Goal: Task Accomplishment & Management: Manage account settings

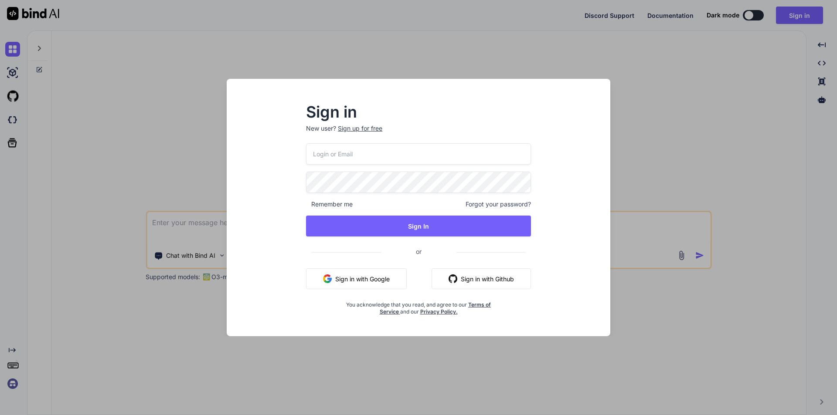
click at [379, 155] on input "email" at bounding box center [418, 153] width 225 height 21
type input "[EMAIL_ADDRESS][DOMAIN_NAME]"
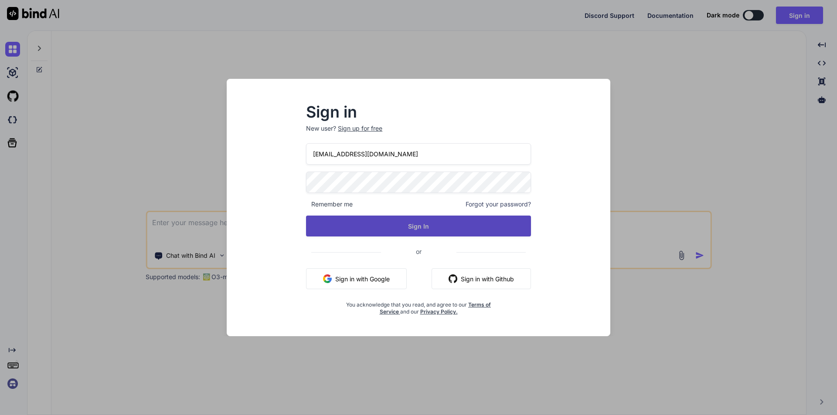
click at [397, 221] on button "Sign In" at bounding box center [418, 226] width 225 height 21
click at [482, 222] on button "Sign In" at bounding box center [418, 226] width 225 height 21
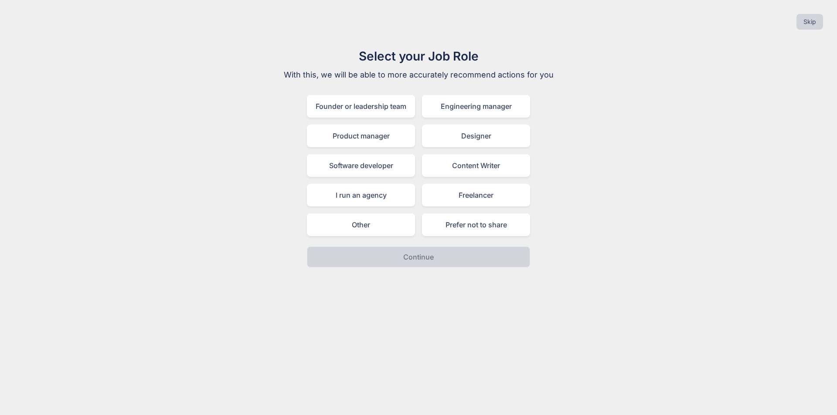
click at [671, 178] on div "Select your Job Role With this, we will be able to more accurately recommend ac…" at bounding box center [418, 157] width 823 height 221
click at [490, 198] on div "Freelancer" at bounding box center [476, 195] width 108 height 23
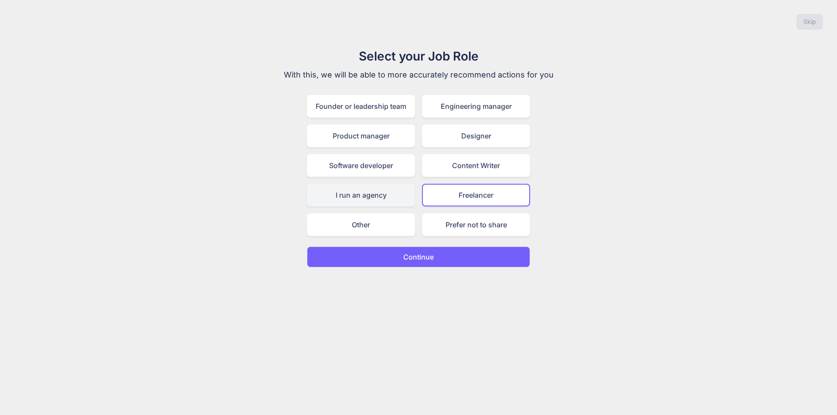
click at [359, 195] on div "I run an agency" at bounding box center [361, 195] width 108 height 23
click at [449, 192] on div "Freelancer" at bounding box center [476, 195] width 108 height 23
click at [429, 258] on p "Continue" at bounding box center [418, 257] width 31 height 10
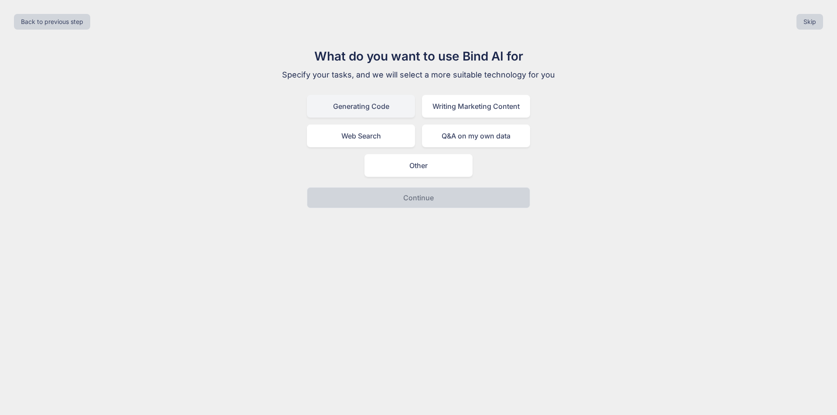
click at [394, 106] on div "Generating Code" at bounding box center [361, 106] width 108 height 23
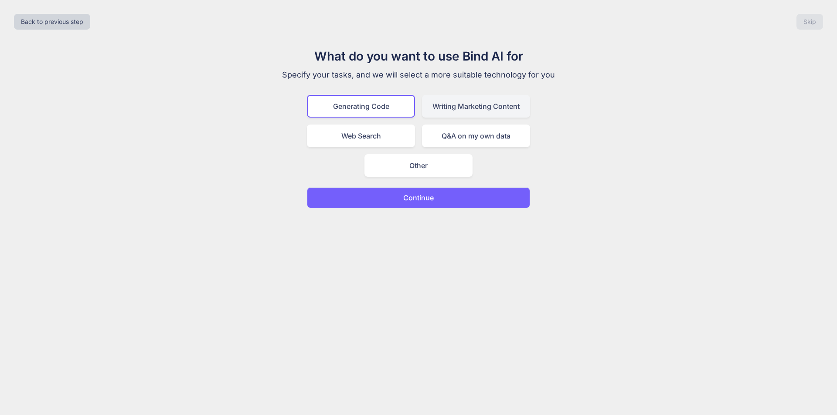
click at [435, 112] on div "Writing Marketing Content" at bounding box center [476, 106] width 108 height 23
click at [429, 133] on div "Q&A on my own data" at bounding box center [476, 136] width 108 height 23
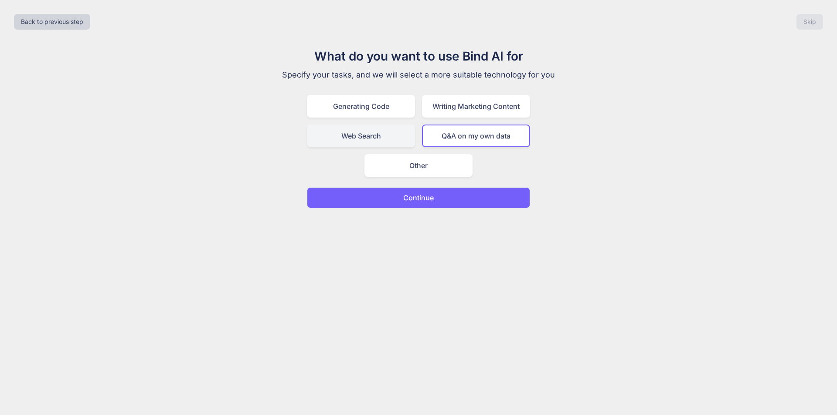
click at [398, 134] on div "Web Search" at bounding box center [361, 136] width 108 height 23
click at [391, 106] on div "Generating Code" at bounding box center [361, 106] width 108 height 23
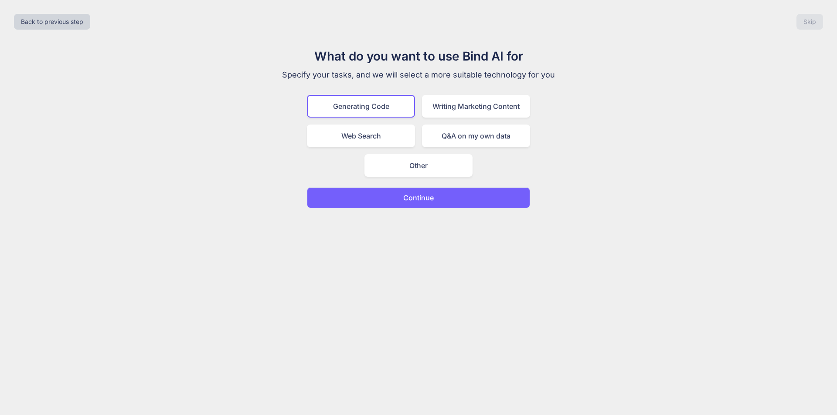
click at [429, 199] on p "Continue" at bounding box center [418, 198] width 31 height 10
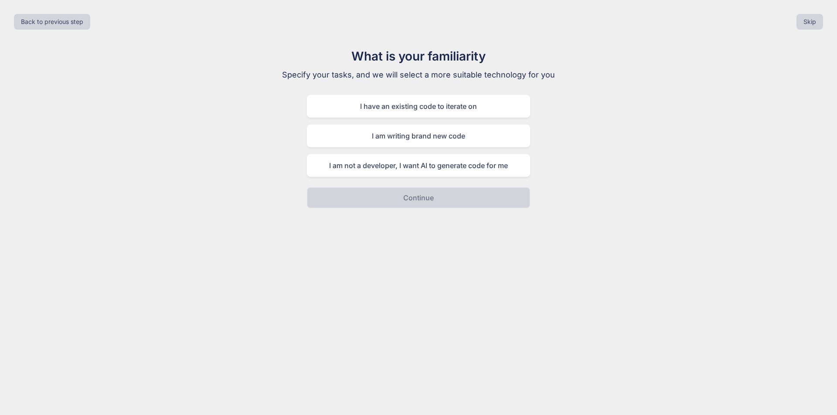
click at [296, 205] on div "What is your familiarity Specify your tasks, and we will select a more suitable…" at bounding box center [418, 127] width 293 height 161
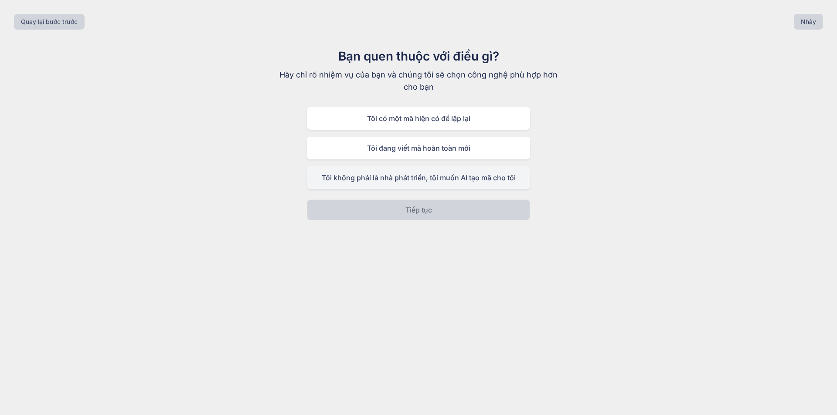
click at [412, 177] on font "Tôi không phải là nhà phát triển, tôi muốn AI tạo mã cho tôi" at bounding box center [419, 178] width 194 height 9
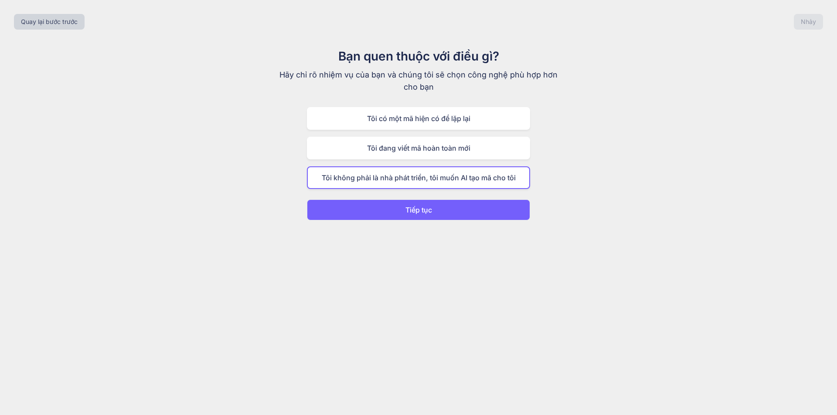
click at [417, 210] on font "Tiếp tục" at bounding box center [418, 210] width 27 height 9
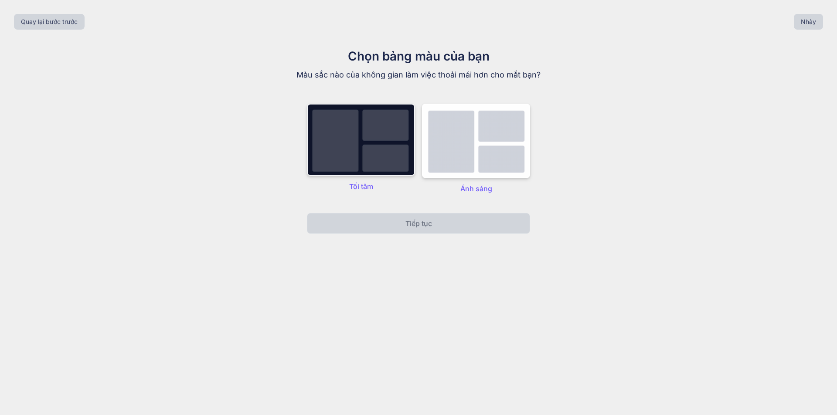
click at [354, 123] on img at bounding box center [361, 140] width 108 height 72
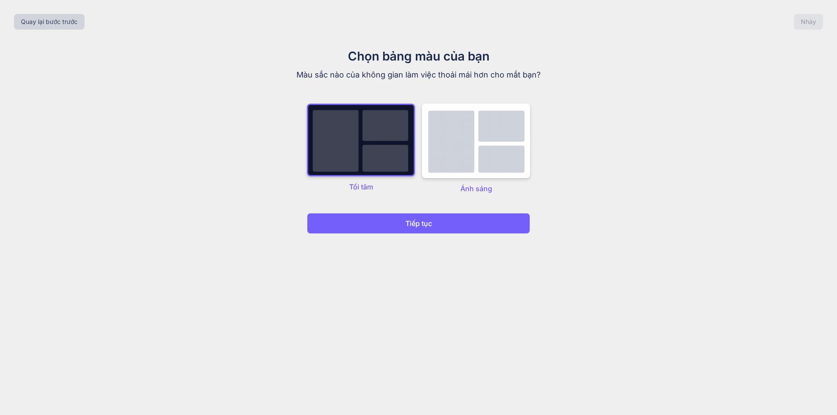
click at [397, 225] on button "Tiếp tục" at bounding box center [418, 223] width 223 height 21
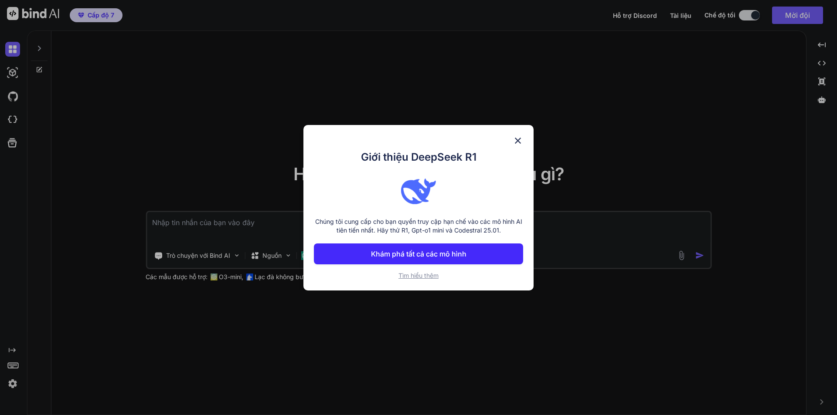
click at [430, 248] on button "Khám phá tất cả các mô hình" at bounding box center [418, 254] width 209 height 21
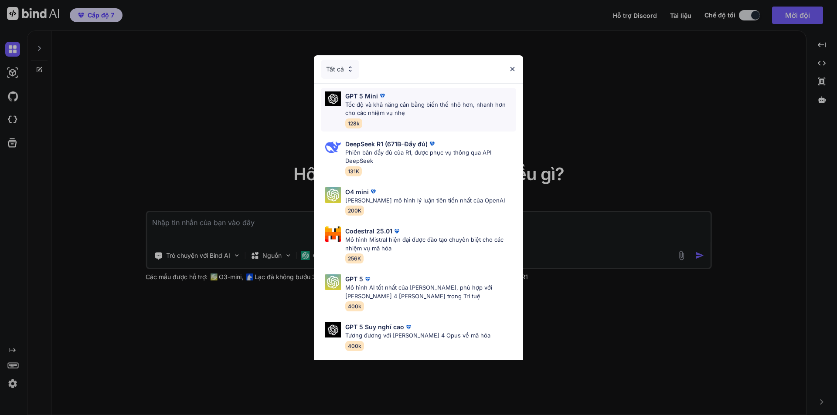
click at [442, 111] on p "Tốc độ và khả năng cân bằng biến thể nhỏ hơn, nhanh hơn cho các nhiệm vụ nhẹ" at bounding box center [430, 109] width 171 height 17
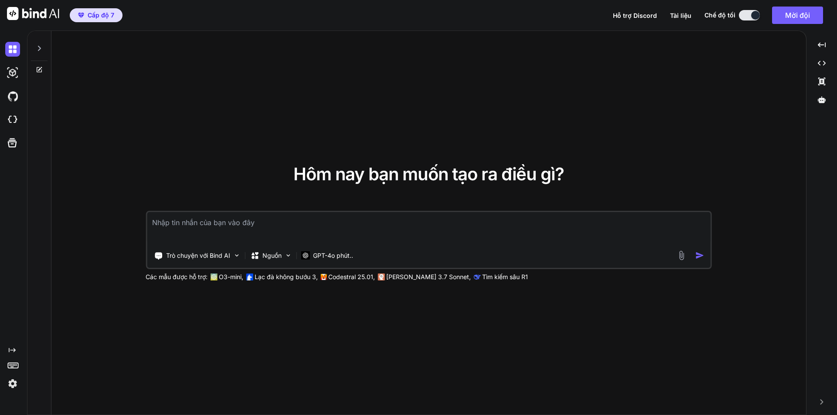
click at [258, 123] on div "Hôm nay bạn muốn tạo ra điều gì? Trò chuyện với Bind AI Nguồn GPT-4o phút.. Các…" at bounding box center [428, 223] width 755 height 385
click at [793, 11] on font "Mời đội" at bounding box center [797, 15] width 25 height 9
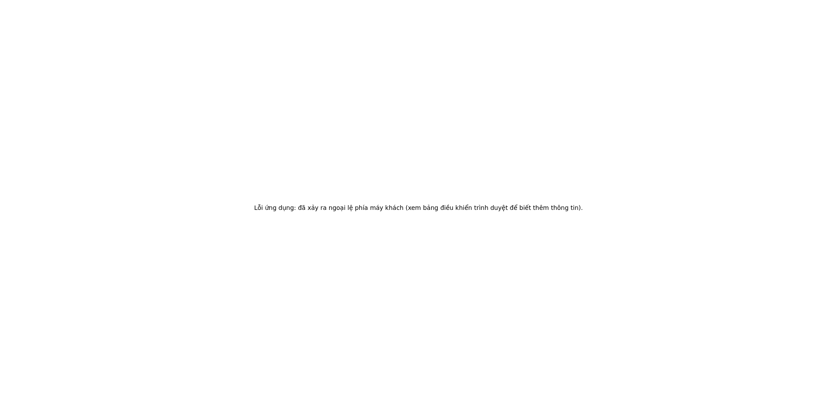
click at [276, 138] on div "Lỗi ứng dụng: đã xảy ra ngoại lệ phía máy khách (xem bảng điều khiển trình duyệ…" at bounding box center [418, 207] width 837 height 415
click at [366, 154] on div "Lỗi ứng dụng: đã xảy ra ngoại lệ phía máy khách (xem bảng điều khiển trình duyệ…" at bounding box center [418, 207] width 837 height 415
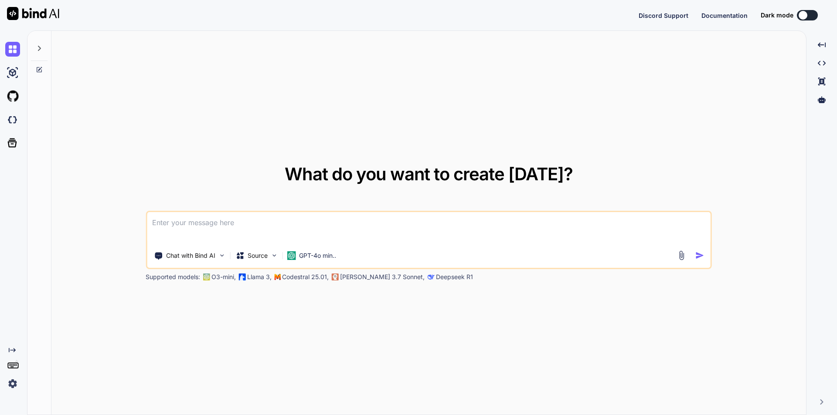
click at [490, 112] on div "What do you want to create today? Chat with Bind AI Source GPT-4o min.. Support…" at bounding box center [428, 223] width 755 height 385
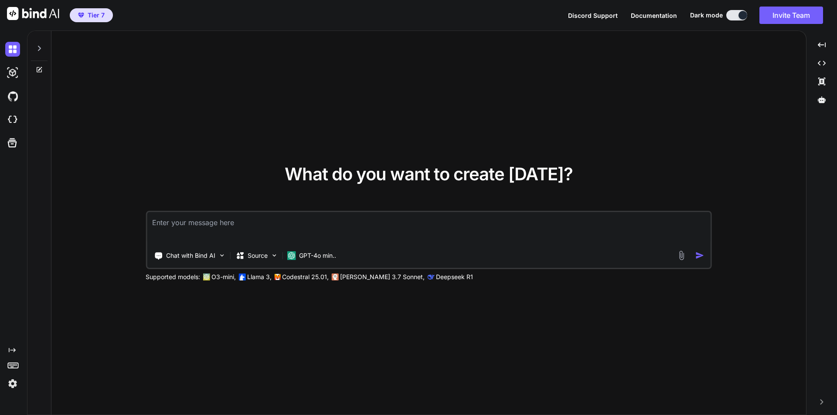
type textarea "x"
click at [780, 10] on button "Invite Team" at bounding box center [791, 15] width 64 height 17
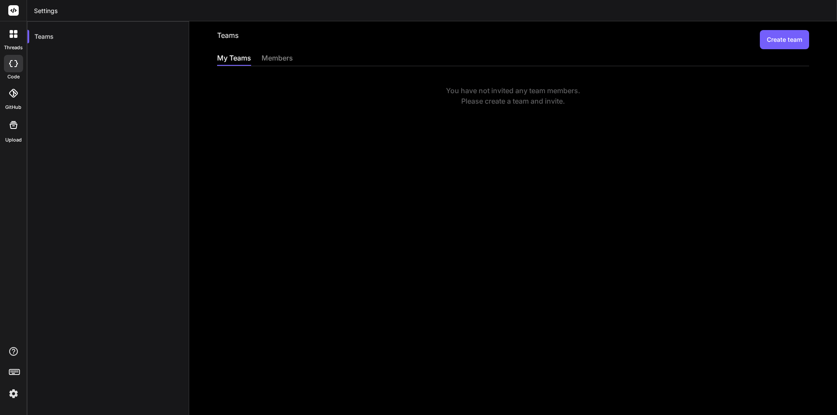
click at [488, 157] on div "Teams Create team My Teams members You have not invited any team members. Pleas…" at bounding box center [513, 218] width 648 height 394
click at [762, 41] on button "Create team" at bounding box center [784, 39] width 49 height 19
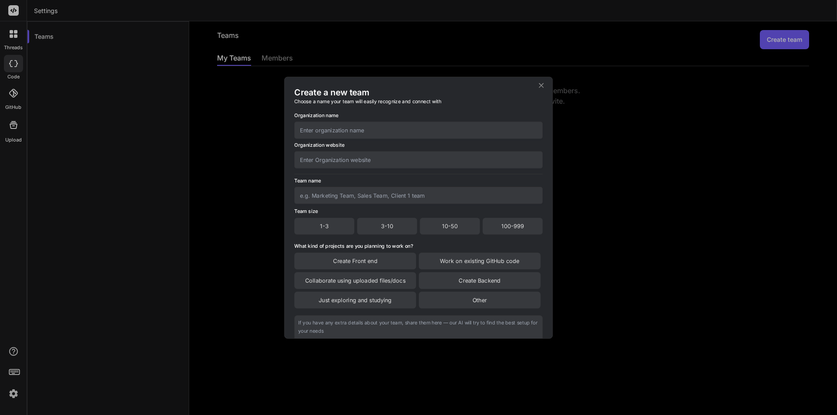
click at [337, 132] on input "text" at bounding box center [418, 130] width 248 height 17
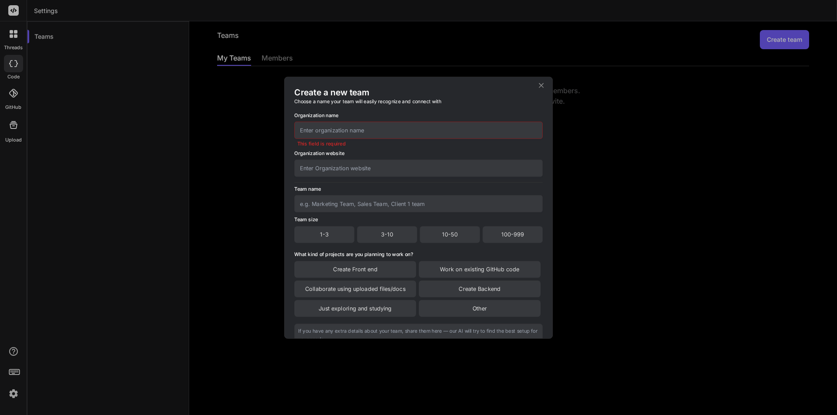
click at [341, 162] on input "text" at bounding box center [418, 168] width 248 height 17
click at [543, 84] on icon at bounding box center [541, 85] width 5 height 5
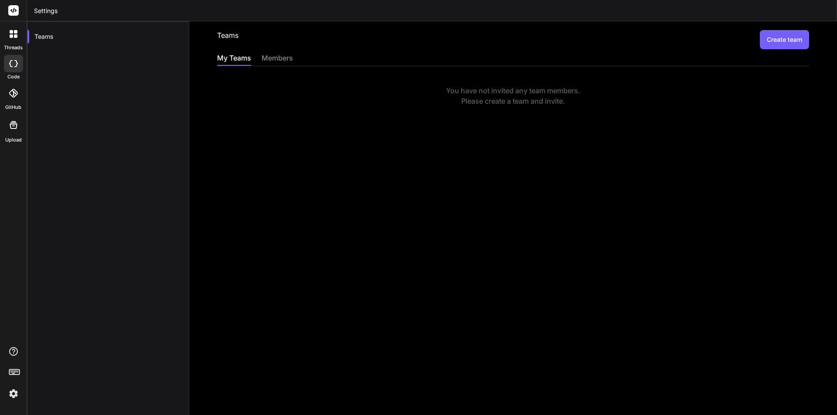
click at [273, 68] on div "You have not invited any team members. Please create a team and invite." at bounding box center [513, 86] width 592 height 40
click at [277, 62] on div "members" at bounding box center [277, 59] width 31 height 12
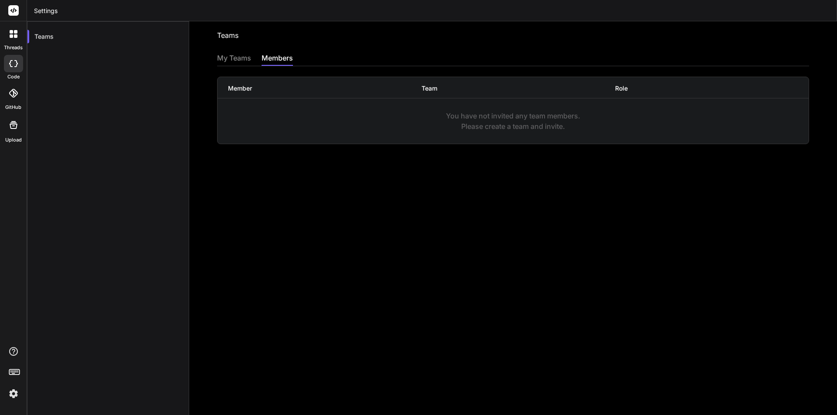
click at [343, 192] on div "Teams Invite into a team My Teams members Member Team Role You have not invited…" at bounding box center [513, 218] width 648 height 394
drag, startPoint x: 372, startPoint y: 111, endPoint x: 419, endPoint y: 111, distance: 46.6
click at [373, 111] on div "You have not invited any team members. Please create a team and invite." at bounding box center [513, 121] width 591 height 21
click at [547, 129] on div "You have not invited any team members. Please create a team and invite." at bounding box center [513, 121] width 591 height 21
drag, startPoint x: 301, startPoint y: 215, endPoint x: 272, endPoint y: 171, distance: 53.1
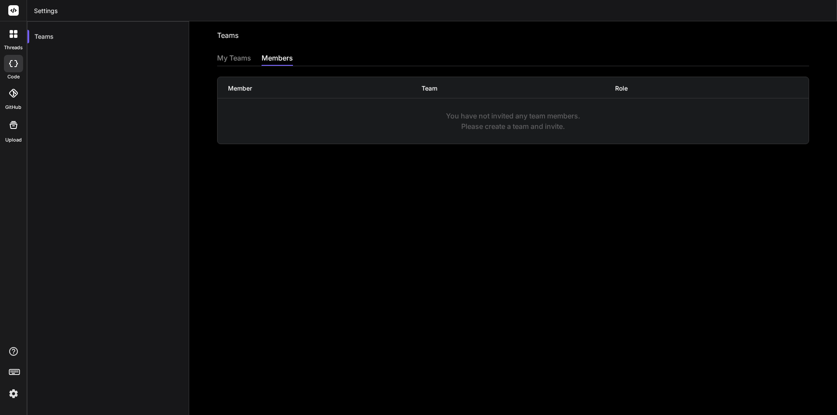
click at [272, 171] on div "Teams Invite into a team My Teams members Member Team Role You have not invited…" at bounding box center [513, 218] width 648 height 394
click at [245, 54] on div "My Teams" at bounding box center [234, 59] width 34 height 12
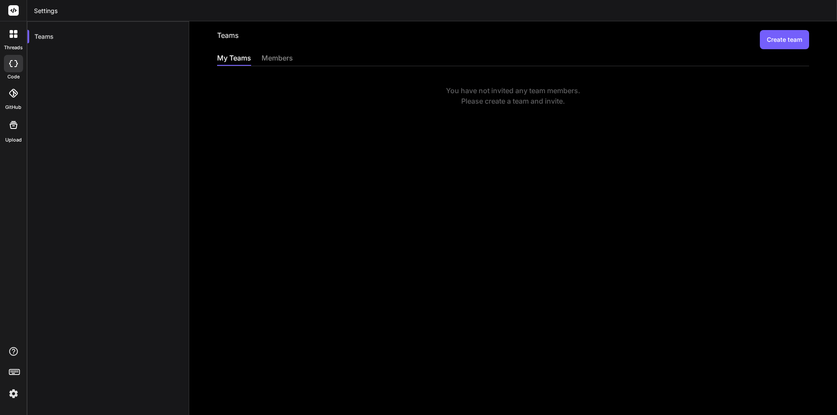
click at [766, 37] on button "Create team" at bounding box center [784, 39] width 49 height 19
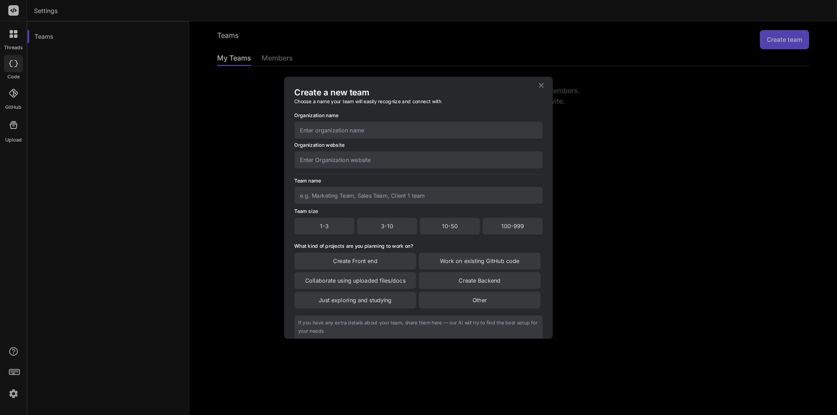
click at [319, 126] on input "text" at bounding box center [418, 130] width 248 height 17
type input "ATM"
type input "edufu.net"
click at [342, 195] on input "text" at bounding box center [418, 195] width 248 height 17
type input "ATM"
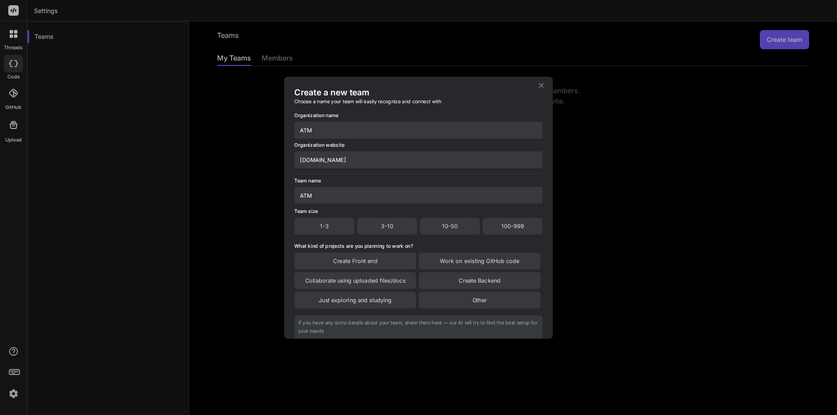
click at [347, 220] on div "1-3" at bounding box center [324, 226] width 60 height 17
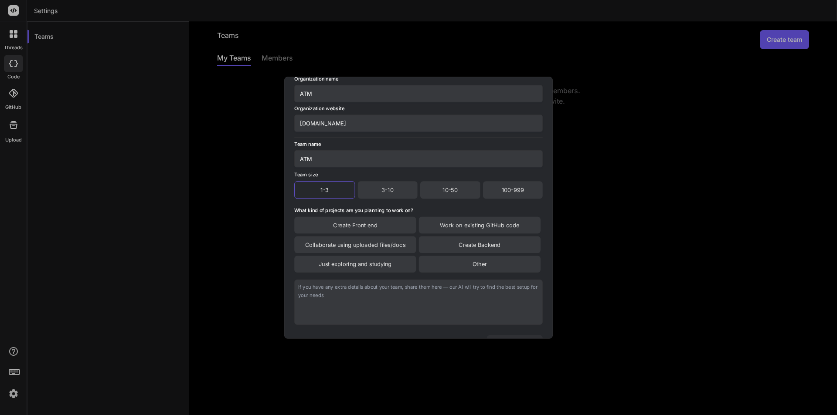
scroll to position [73, 0]
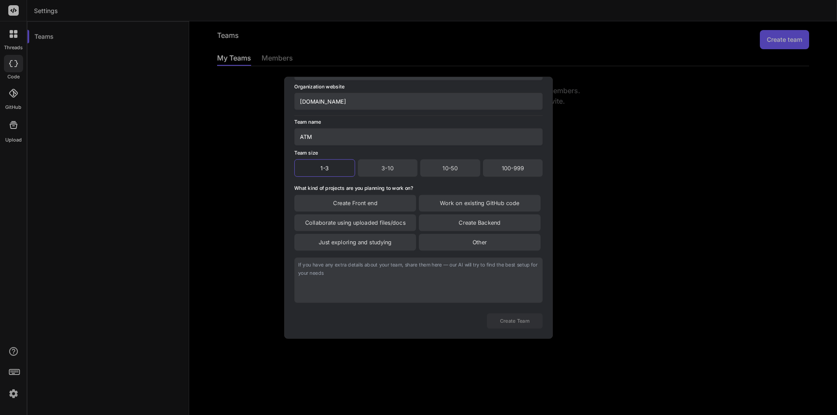
click at [390, 202] on div "Create Front end" at bounding box center [355, 203] width 122 height 17
click at [479, 223] on div "Create Backend" at bounding box center [480, 223] width 122 height 17
click at [384, 225] on div "Collaborate using uploaded files/docs" at bounding box center [355, 223] width 122 height 17
click at [360, 264] on textarea at bounding box center [418, 281] width 248 height 45
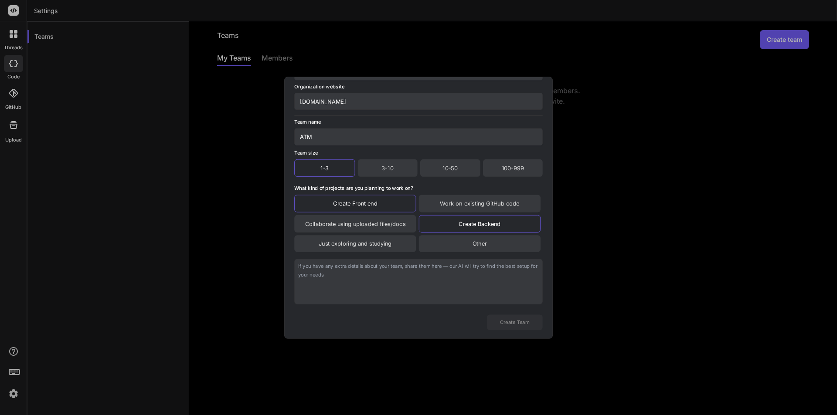
click at [374, 265] on textarea at bounding box center [418, 281] width 248 height 45
click at [518, 317] on button "Create Team" at bounding box center [515, 322] width 56 height 15
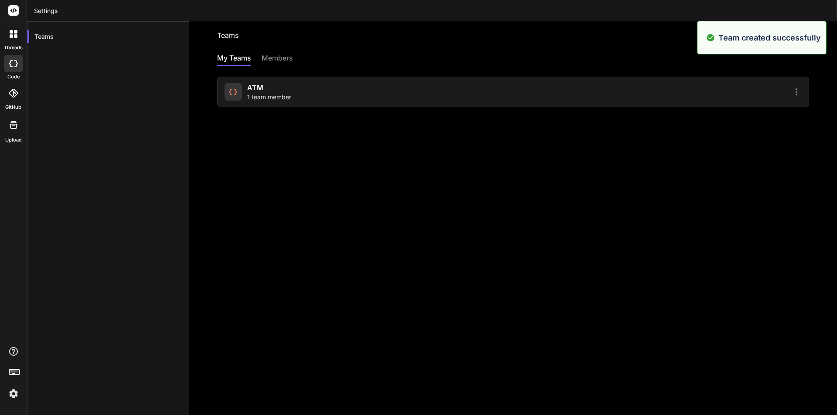
click at [388, 149] on div "Teams Create team My Teams members ATM 1 team member" at bounding box center [513, 218] width 648 height 394
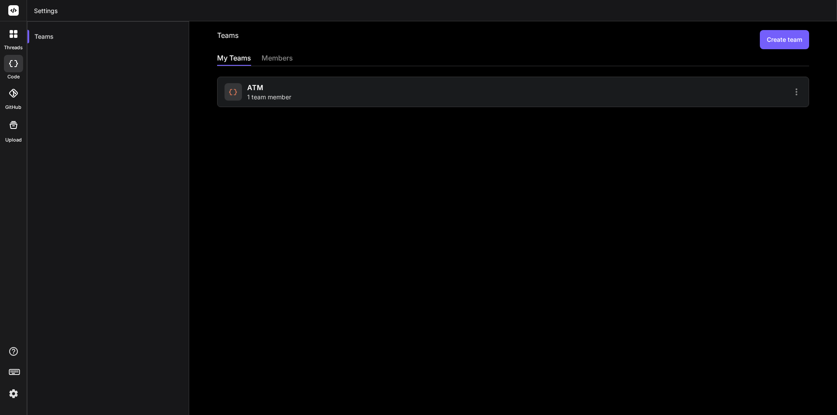
click at [791, 91] on icon at bounding box center [796, 92] width 10 height 10
click at [739, 111] on span "Members" at bounding box center [739, 114] width 27 height 9
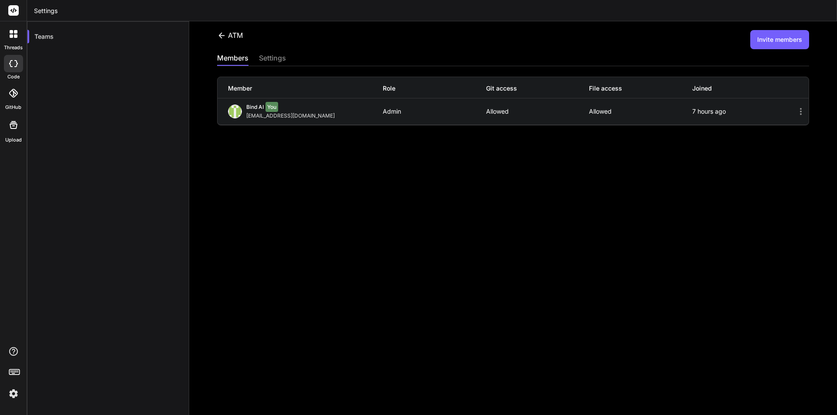
click at [796, 113] on icon at bounding box center [801, 111] width 10 height 10
click at [796, 112] on icon at bounding box center [801, 111] width 10 height 10
click at [548, 172] on div "ATM Invite members members settings Member Role Git access File access Joined B…" at bounding box center [513, 218] width 648 height 394
click at [220, 37] on icon at bounding box center [221, 35] width 9 height 9
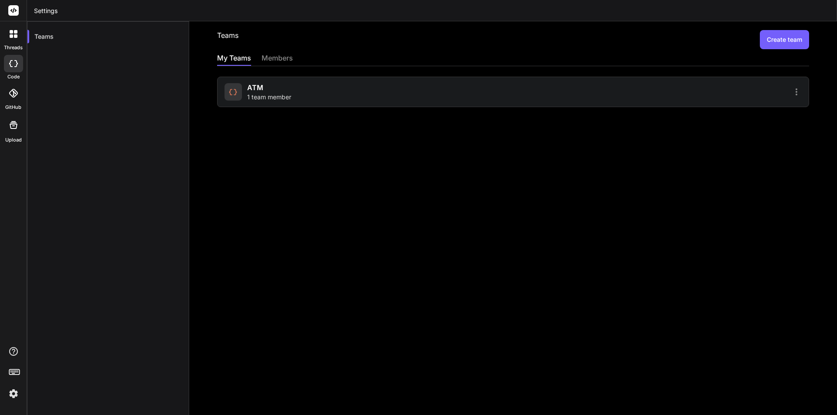
click at [281, 54] on div "members" at bounding box center [277, 59] width 31 height 12
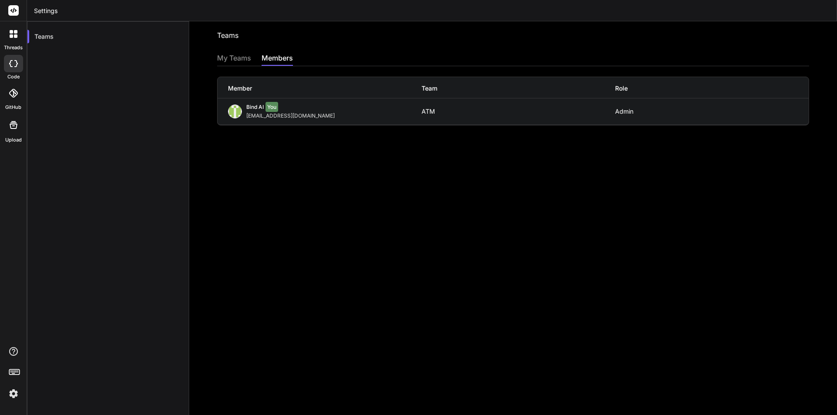
click at [238, 57] on div "My Teams" at bounding box center [234, 59] width 34 height 12
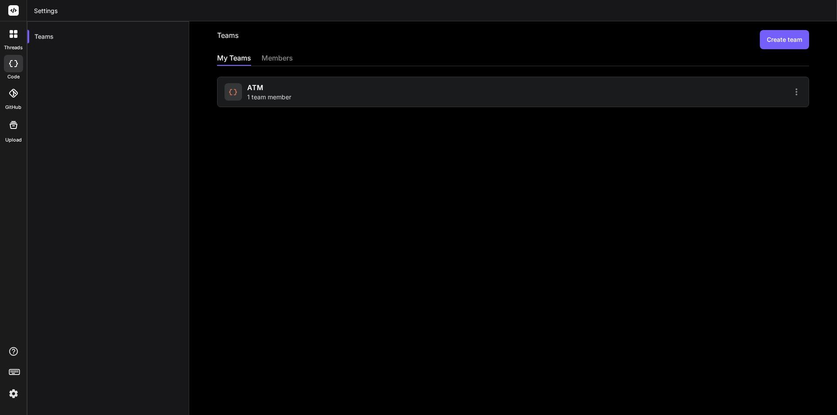
click at [791, 90] on icon at bounding box center [796, 92] width 10 height 10
click at [746, 117] on span "Members" at bounding box center [739, 114] width 27 height 9
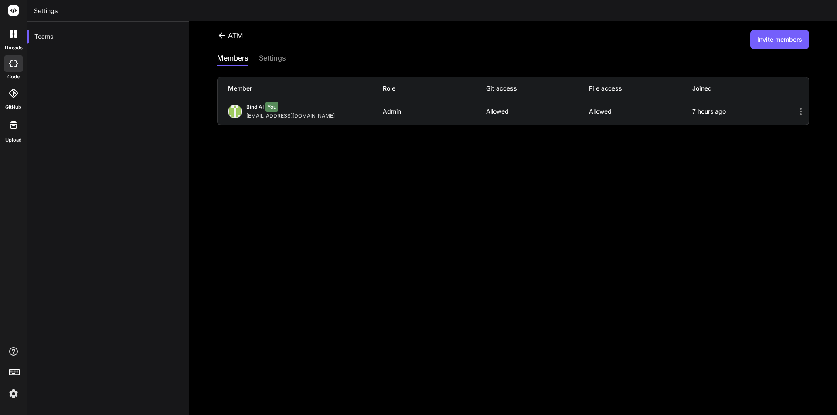
click at [768, 38] on button "Invite members" at bounding box center [779, 39] width 59 height 19
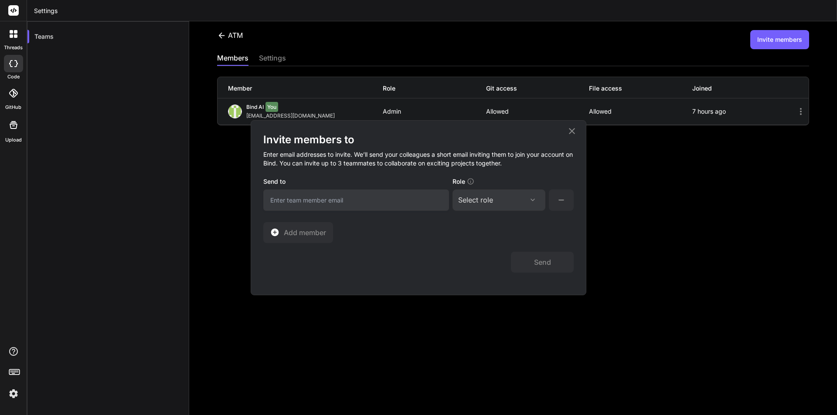
click at [293, 200] on input "email" at bounding box center [356, 200] width 186 height 21
paste input "anhthien8@gmail.com"
type input "anhthien8@gmail.com"
click at [499, 198] on div "Select role" at bounding box center [499, 200] width 82 height 10
click at [494, 239] on div "Admin" at bounding box center [498, 243] width 91 height 16
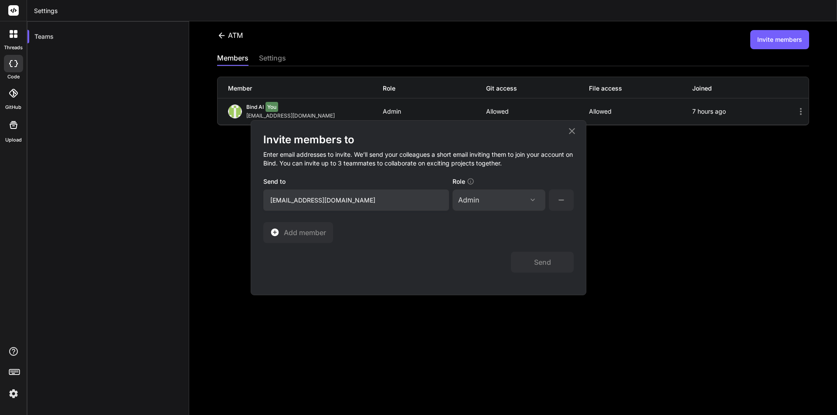
click at [557, 196] on icon at bounding box center [561, 200] width 11 height 11
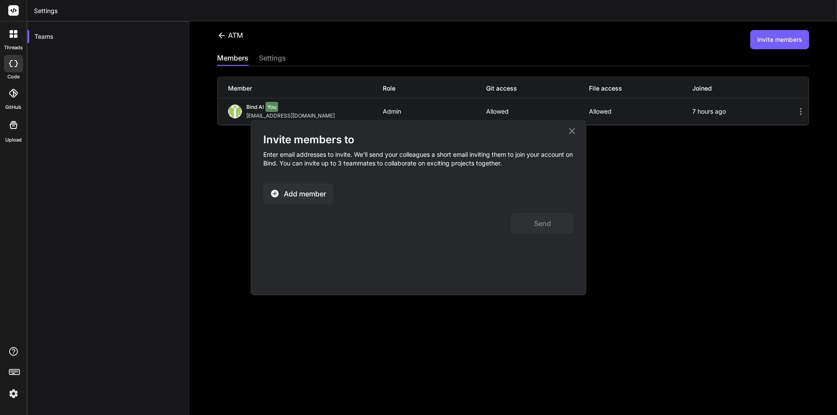
click at [298, 193] on span "Add member" at bounding box center [305, 194] width 42 height 10
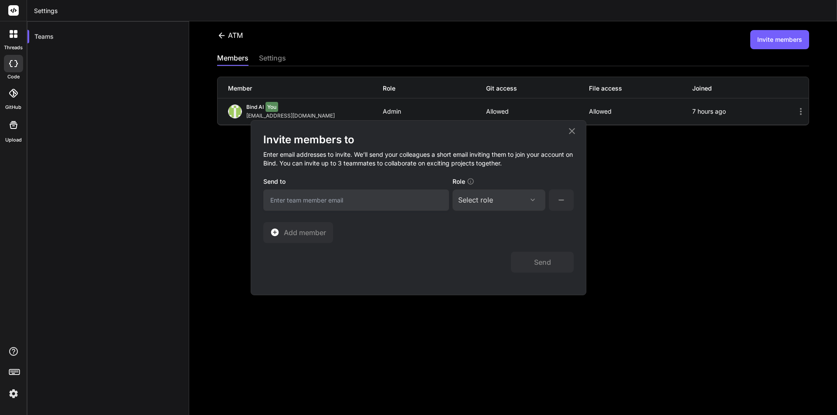
click at [328, 198] on input "email" at bounding box center [356, 200] width 186 height 21
paste input "anhthien8@gmail.com"
type input "anhthien8@gmail.com"
click at [503, 206] on div "Select role Assign Role Admin Collaborator Member" at bounding box center [499, 200] width 93 height 21
click at [488, 197] on div "Select role" at bounding box center [475, 200] width 35 height 10
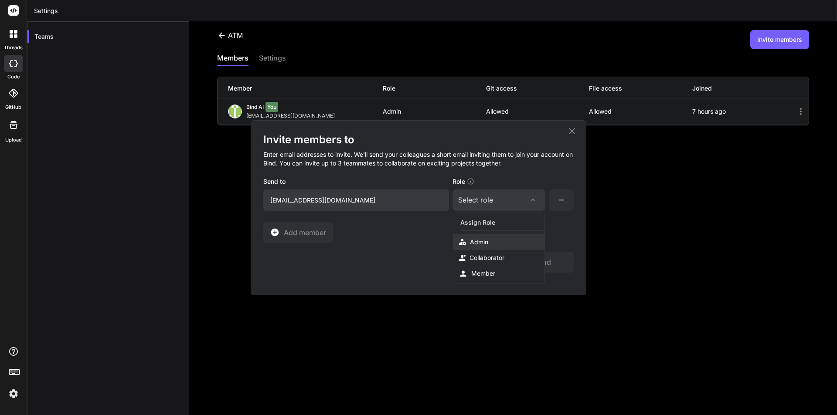
click at [470, 235] on div "Admin" at bounding box center [498, 243] width 91 height 16
click at [322, 231] on span "Add member" at bounding box center [305, 233] width 42 height 10
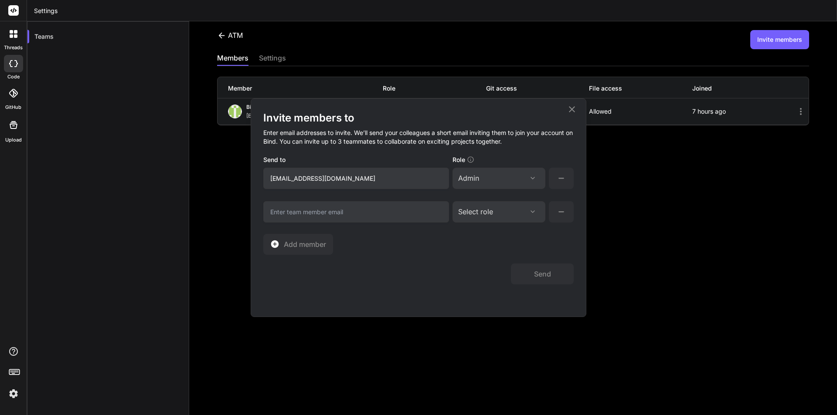
click at [328, 211] on input "email" at bounding box center [356, 211] width 186 height 21
type input "kekubovn@gmail.com"
click at [538, 210] on icon at bounding box center [534, 211] width 10 height 7
click at [504, 252] on div "Admin" at bounding box center [498, 254] width 91 height 16
click at [530, 208] on div "Admin" at bounding box center [499, 212] width 82 height 10
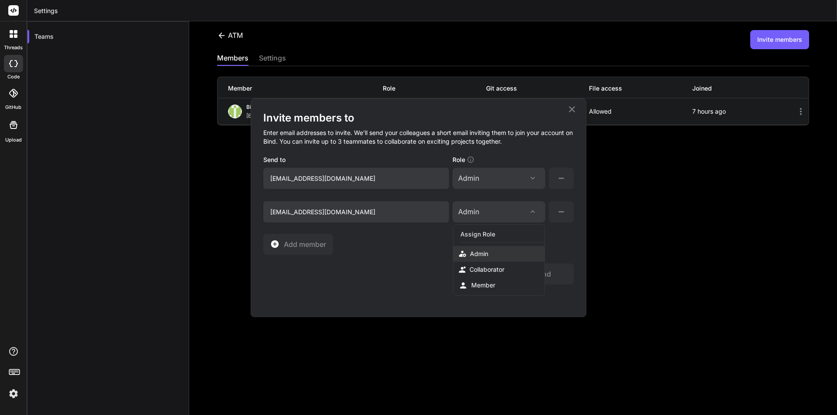
click at [492, 253] on div "Admin" at bounding box center [498, 254] width 91 height 16
click at [292, 245] on span "Add member" at bounding box center [305, 244] width 42 height 10
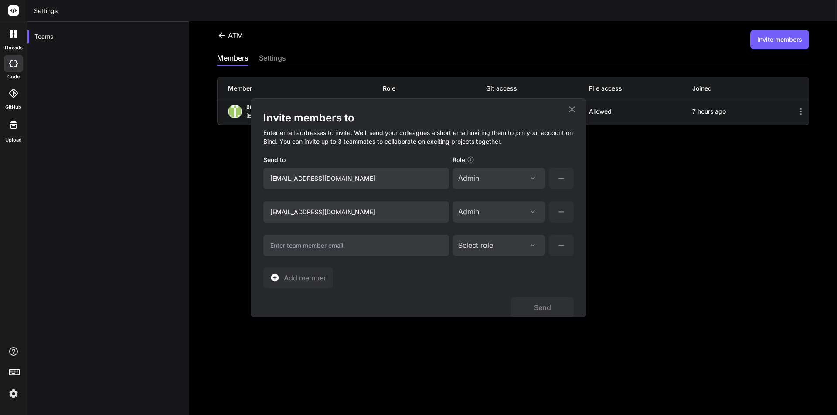
click at [329, 248] on input "email" at bounding box center [356, 245] width 186 height 21
click at [296, 215] on input "kekubovn@gmail.com" at bounding box center [356, 211] width 186 height 21
click at [297, 248] on input "email" at bounding box center [356, 245] width 186 height 21
click at [494, 241] on div "Select role" at bounding box center [499, 245] width 82 height 10
click at [486, 283] on div "Admin" at bounding box center [479, 287] width 18 height 9
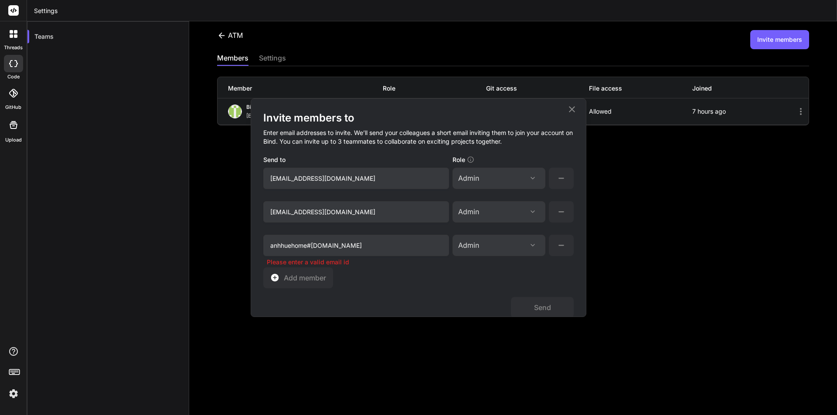
click at [451, 265] on div "Invite members to Enter email addresses to invite. We’ll send your colleagues a…" at bounding box center [418, 199] width 310 height 177
click at [552, 302] on button "Send" at bounding box center [542, 307] width 63 height 21
click at [312, 245] on input "anhhuehome#gmail.com" at bounding box center [356, 245] width 186 height 21
type input "anhhuehome@gmail.com"
click at [528, 303] on button "Send" at bounding box center [542, 307] width 63 height 21
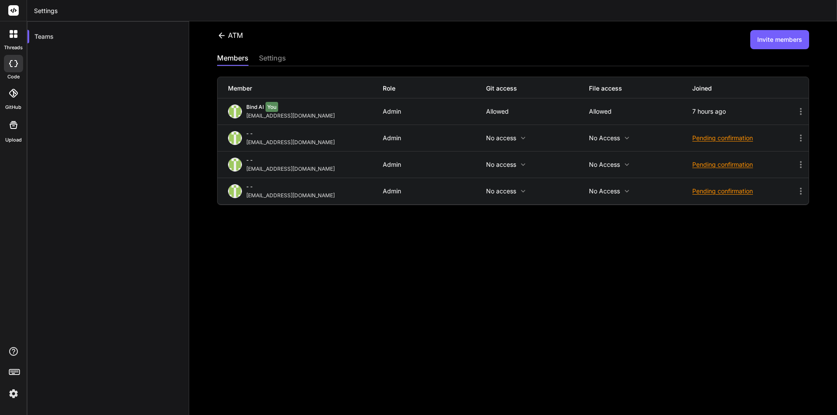
drag, startPoint x: 446, startPoint y: 331, endPoint x: 468, endPoint y: 300, distance: 38.3
click at [446, 331] on div "ATM Invite members members settings Member Role Git access File access Joined B…" at bounding box center [513, 218] width 648 height 394
click at [548, 332] on div "ATM Invite members members settings Member Role Git access File access Joined B…" at bounding box center [513, 218] width 648 height 394
